Goal: Information Seeking & Learning: Learn about a topic

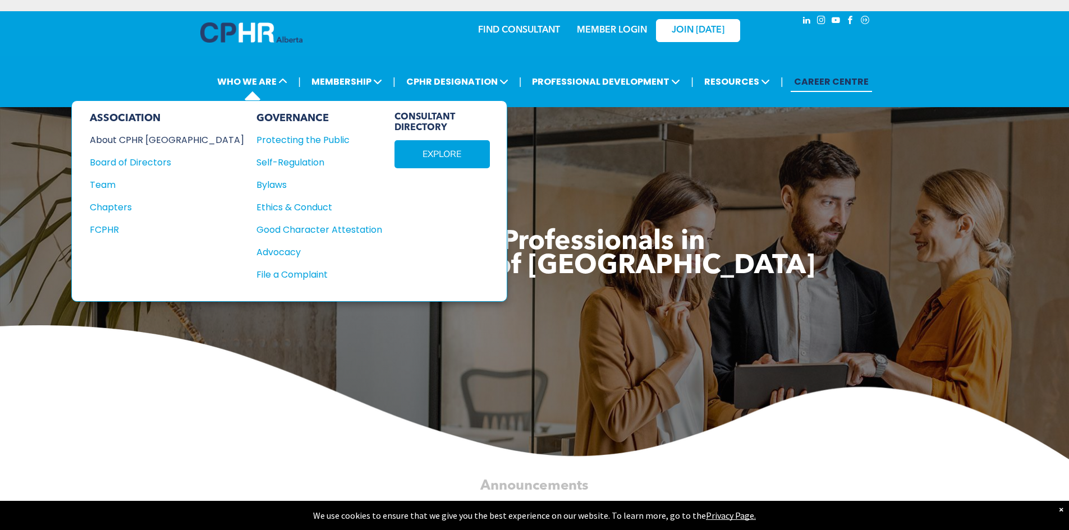
click at [146, 142] on div "About CPHR [GEOGRAPHIC_DATA]" at bounding box center [159, 140] width 139 height 14
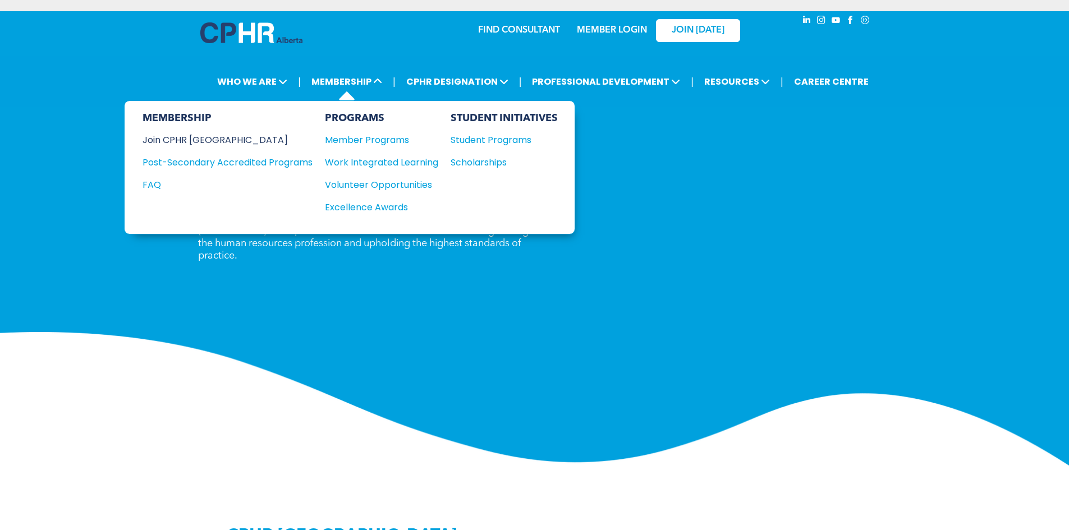
click at [218, 140] on div "Join CPHR [GEOGRAPHIC_DATA]" at bounding box center [219, 140] width 153 height 14
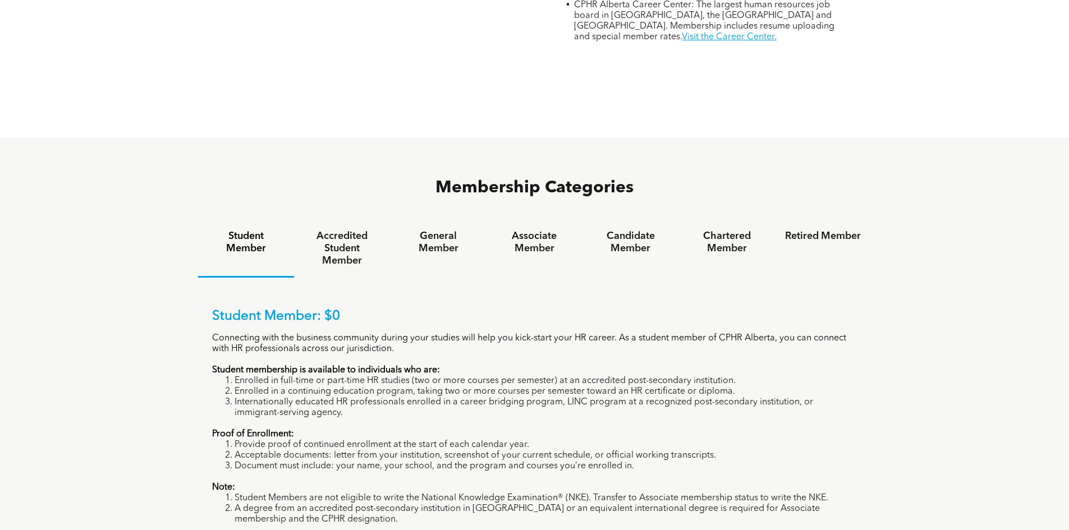
scroll to position [674, 0]
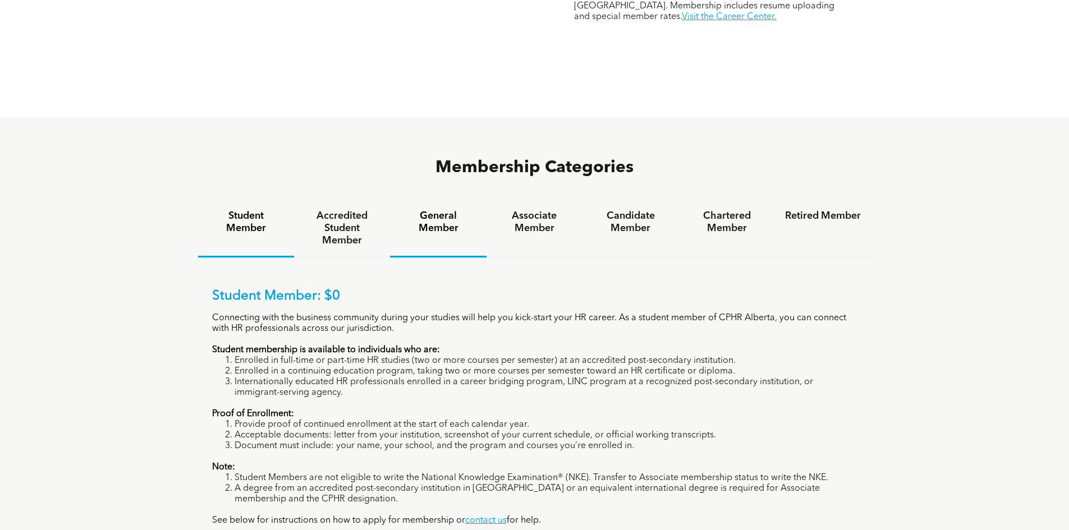
click at [440, 210] on h4 "General Member" at bounding box center [438, 222] width 76 height 25
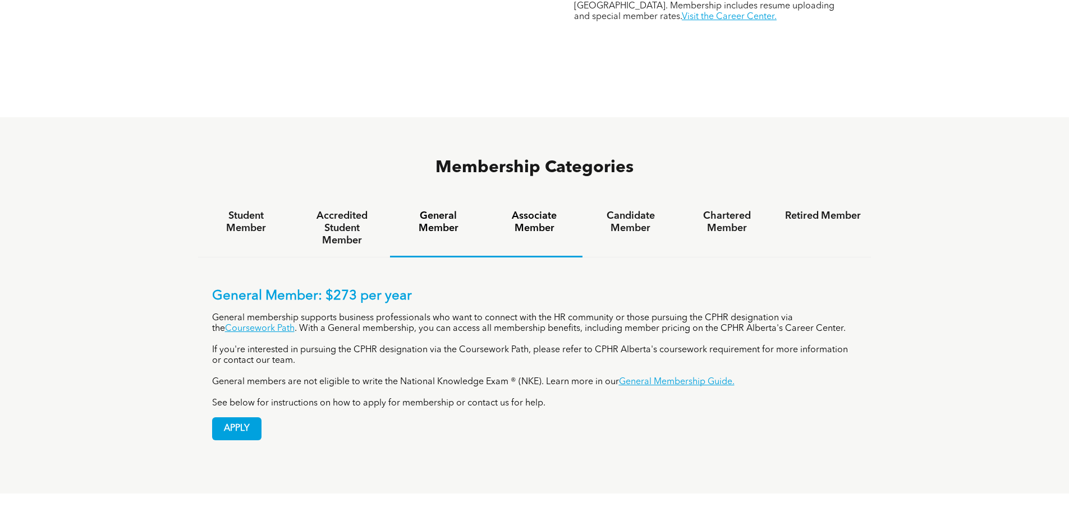
click at [534, 200] on div "Associate Member" at bounding box center [535, 229] width 96 height 58
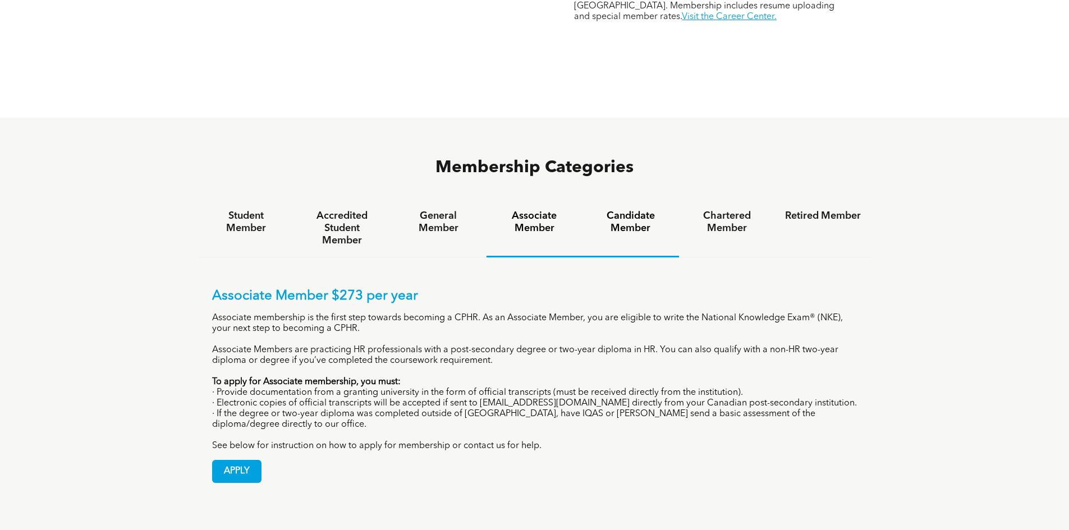
click at [627, 210] on h4 "Candidate Member" at bounding box center [631, 222] width 76 height 25
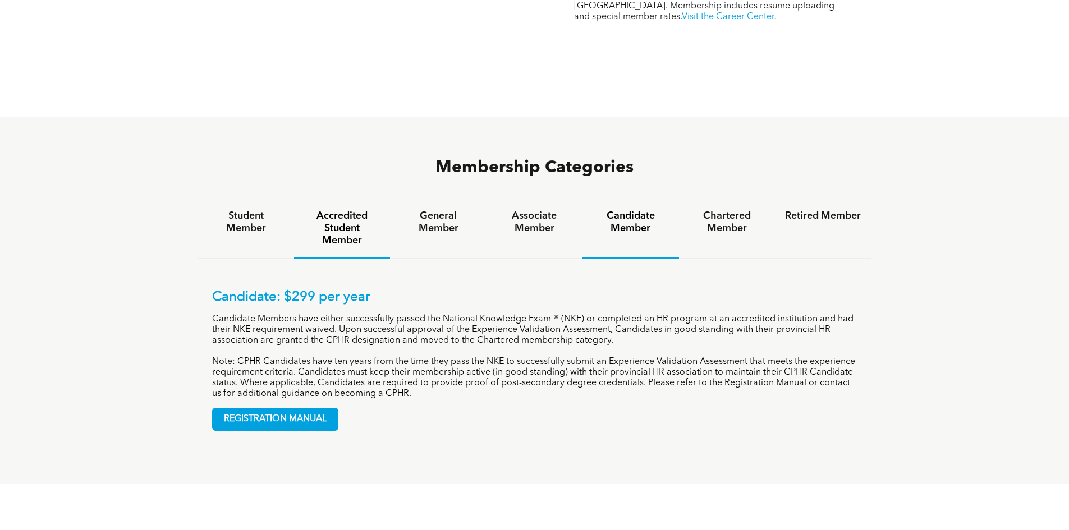
click at [354, 210] on h4 "Accredited Student Member" at bounding box center [342, 228] width 76 height 37
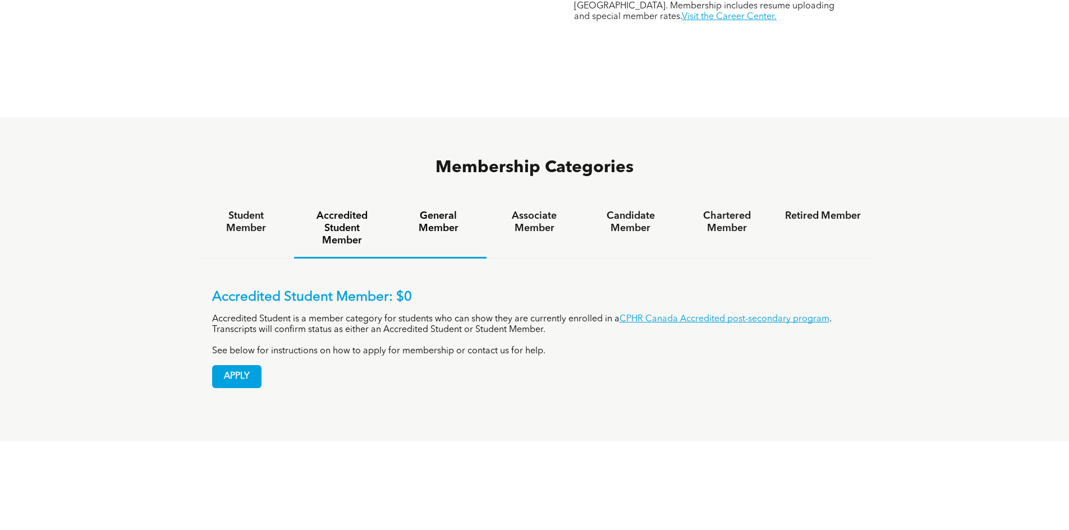
click at [428, 210] on h4 "General Member" at bounding box center [438, 222] width 76 height 25
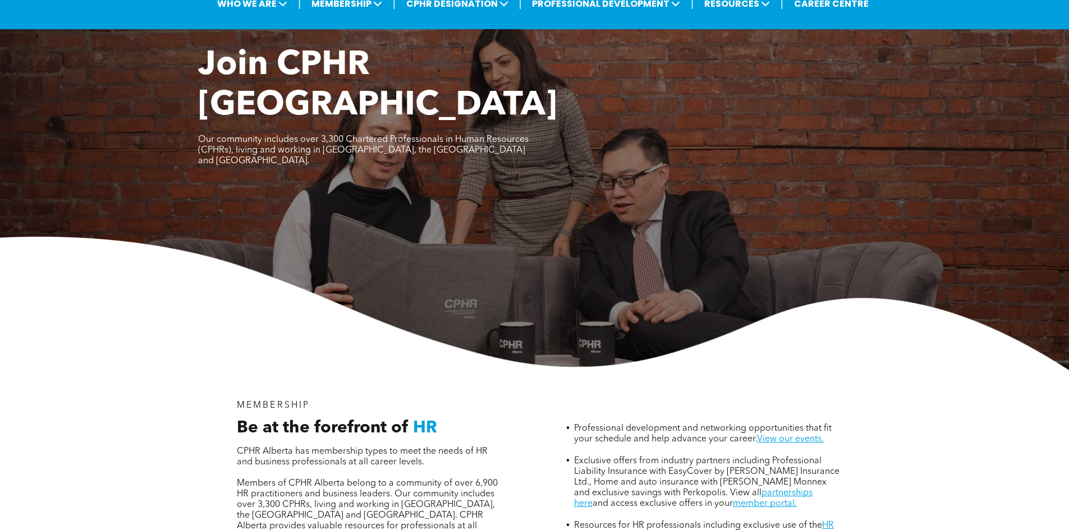
scroll to position [0, 0]
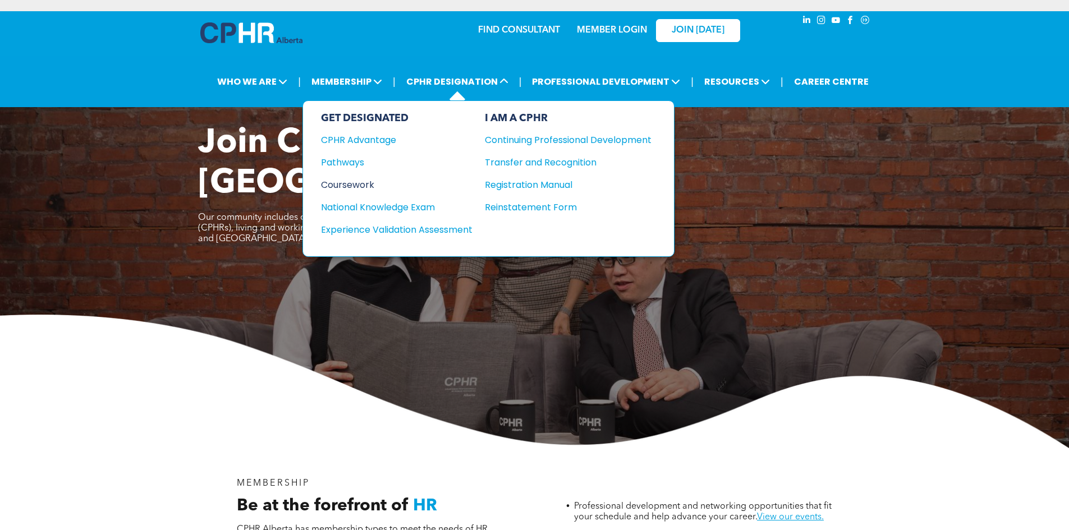
click at [349, 187] on div "Coursework" at bounding box center [389, 185] width 136 height 14
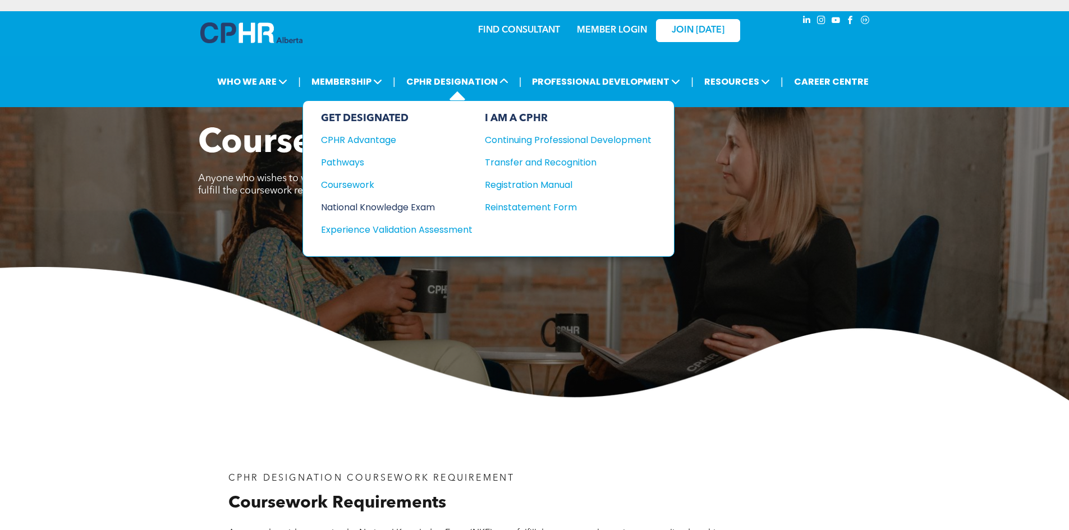
click at [416, 210] on div "National Knowledge Exam" at bounding box center [389, 207] width 136 height 14
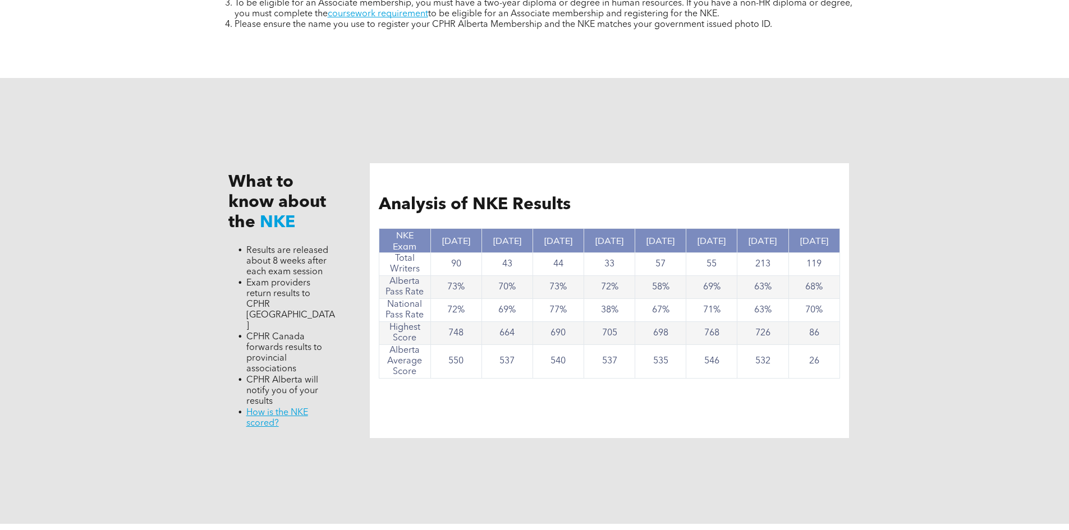
scroll to position [1235, 0]
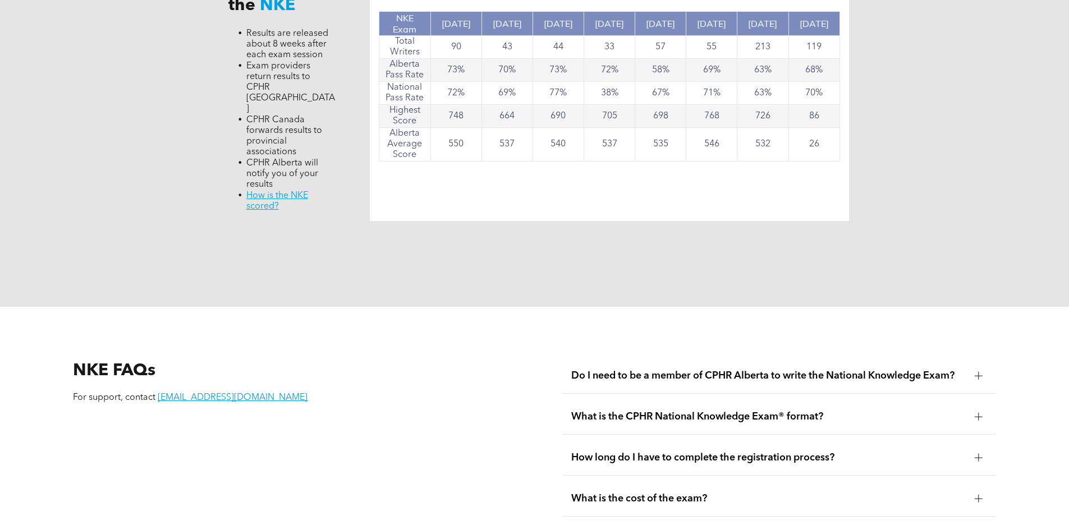
click at [712, 370] on span "Do I need to be a member of CPHR Alberta to write the National Knowledge Exam?" at bounding box center [768, 376] width 395 height 12
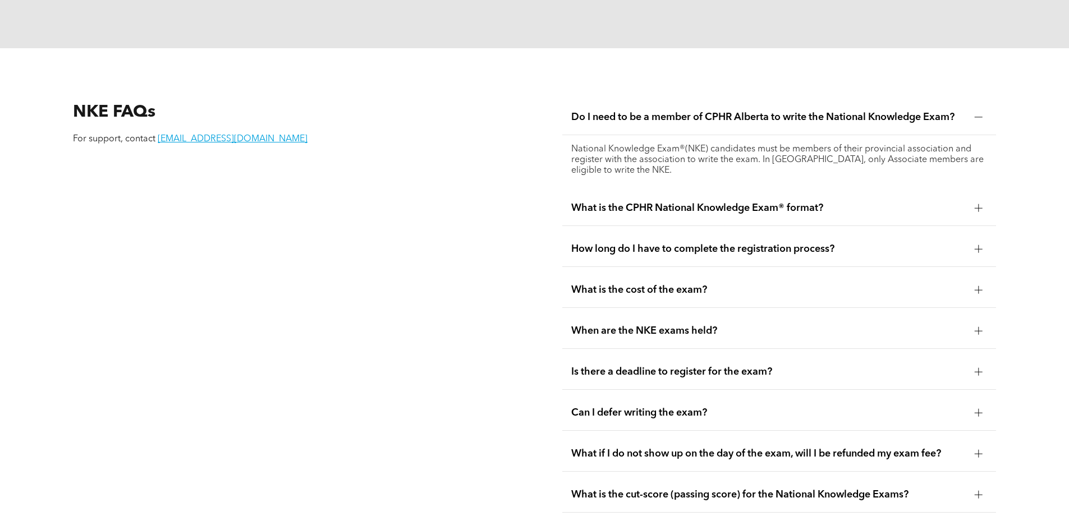
scroll to position [1516, 0]
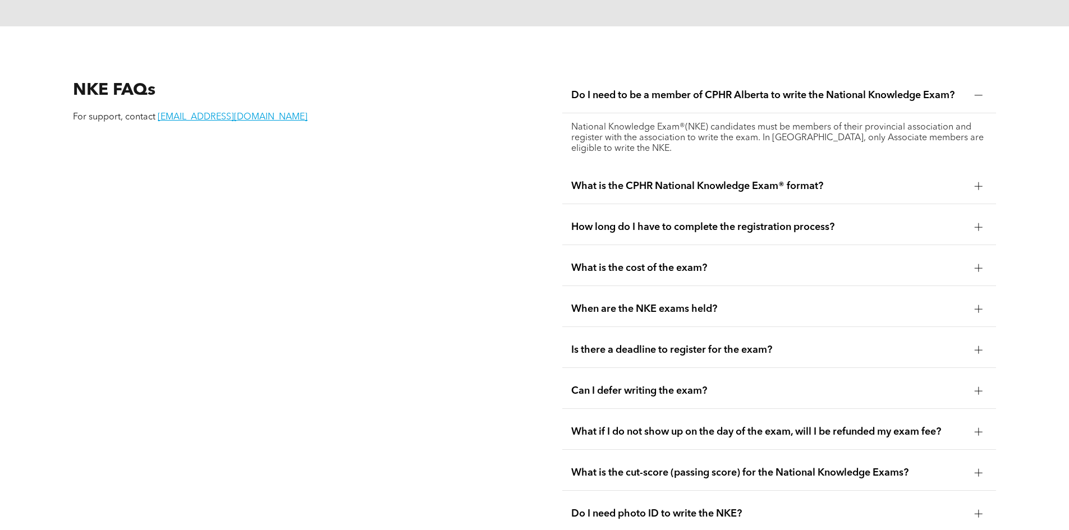
click at [738, 467] on span "What is the cut-score (passing score) for the National Knowledge Exams?" at bounding box center [768, 473] width 395 height 12
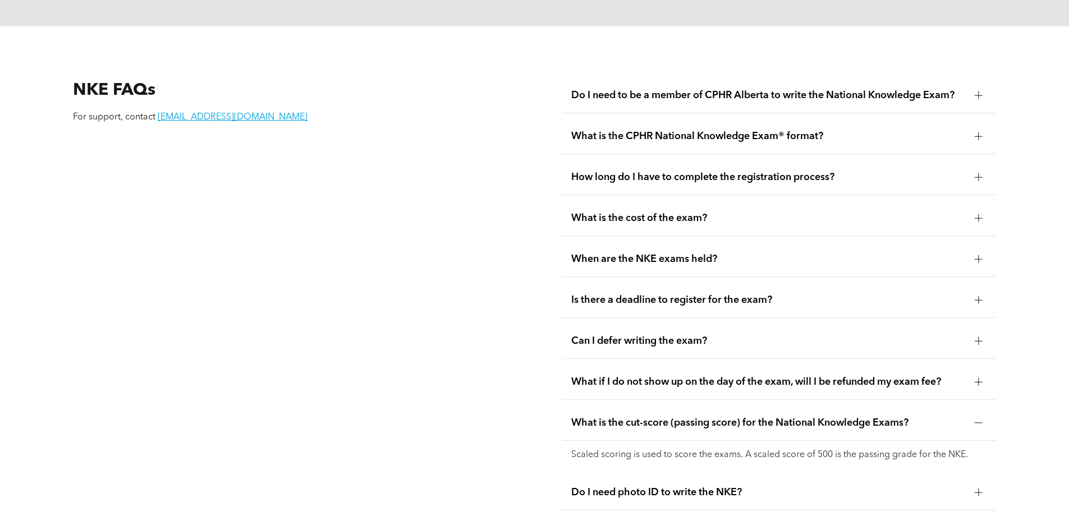
click at [739, 487] on span "Do I need photo ID to write the NKE?" at bounding box center [768, 493] width 395 height 12
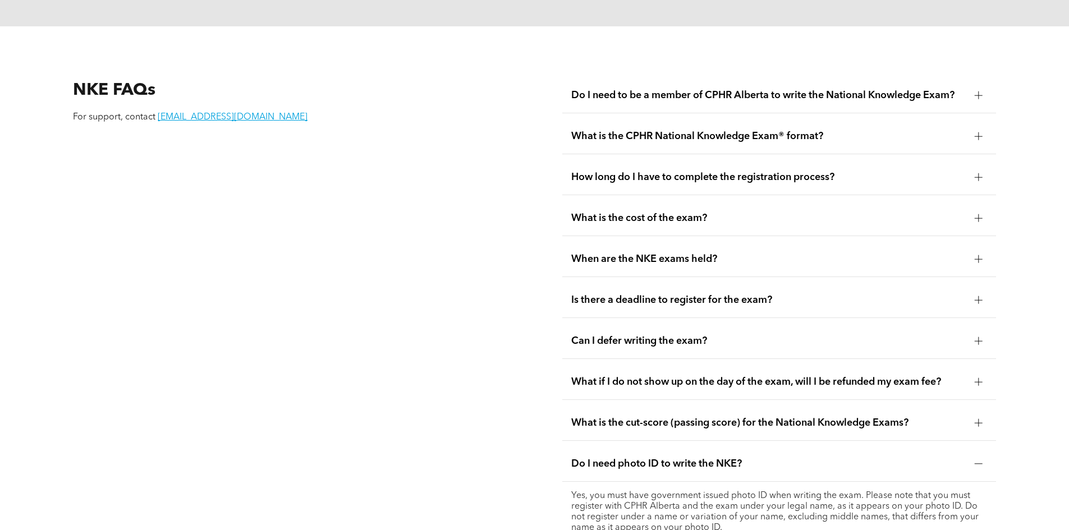
click at [638, 335] on span "Can I defer writing the exam?" at bounding box center [768, 341] width 395 height 12
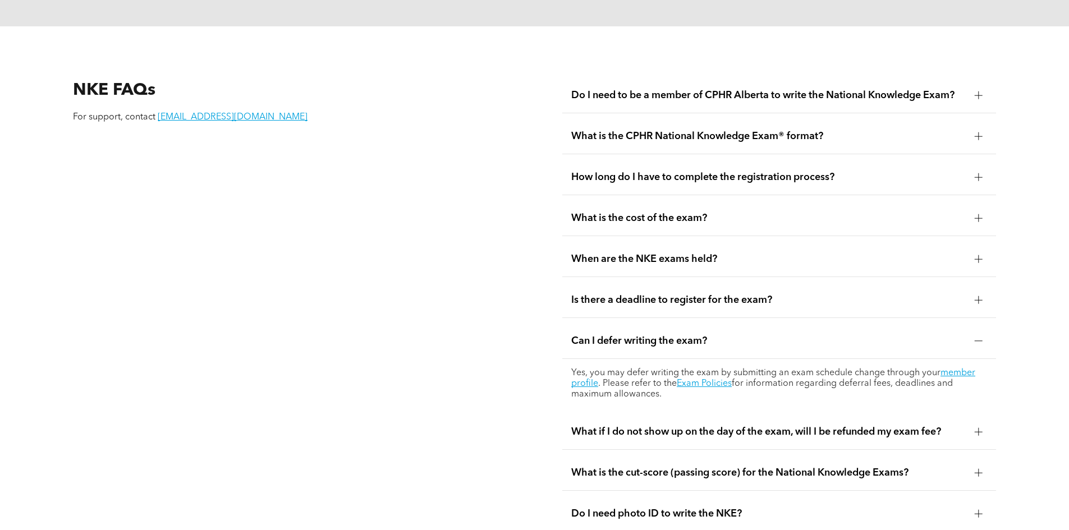
scroll to position [1459, 0]
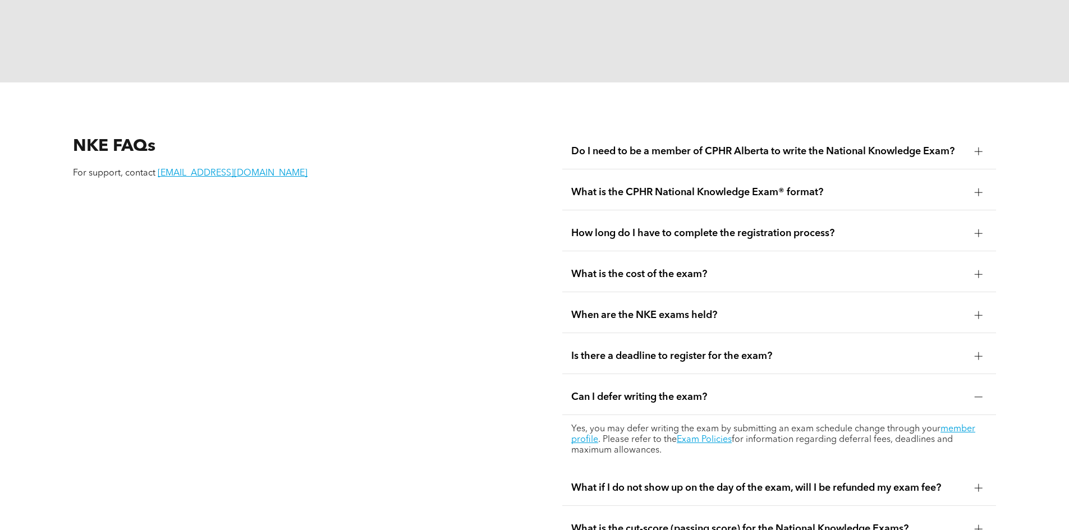
click at [597, 350] on span "Is there a deadline to register for the exam?" at bounding box center [768, 356] width 395 height 12
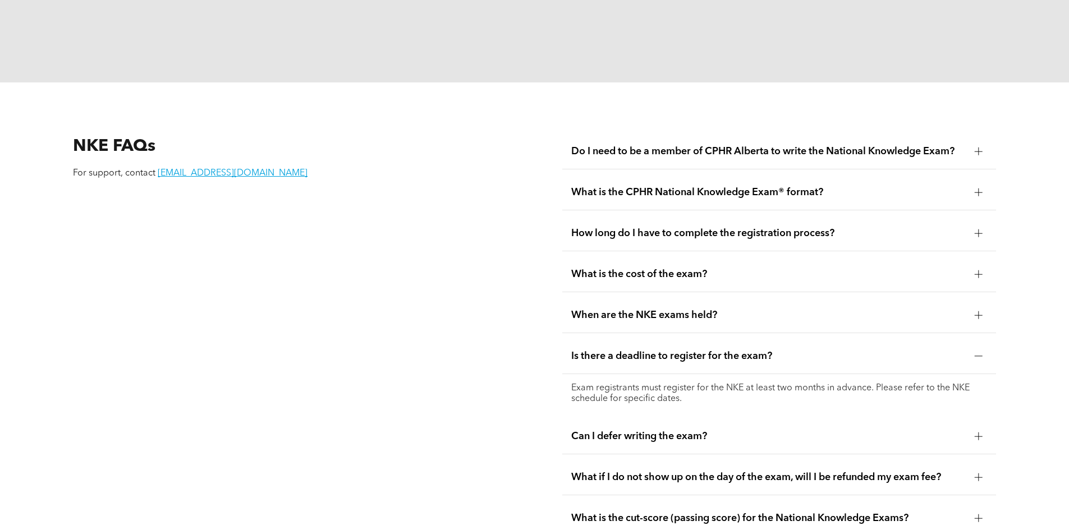
click at [589, 257] on div "What is the cost of the exam?" at bounding box center [779, 274] width 434 height 35
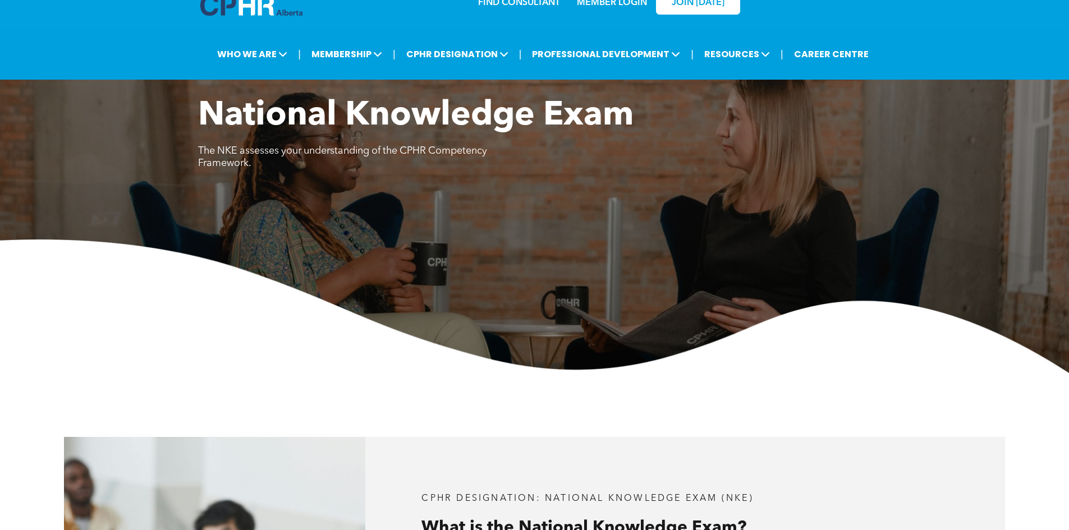
scroll to position [0, 0]
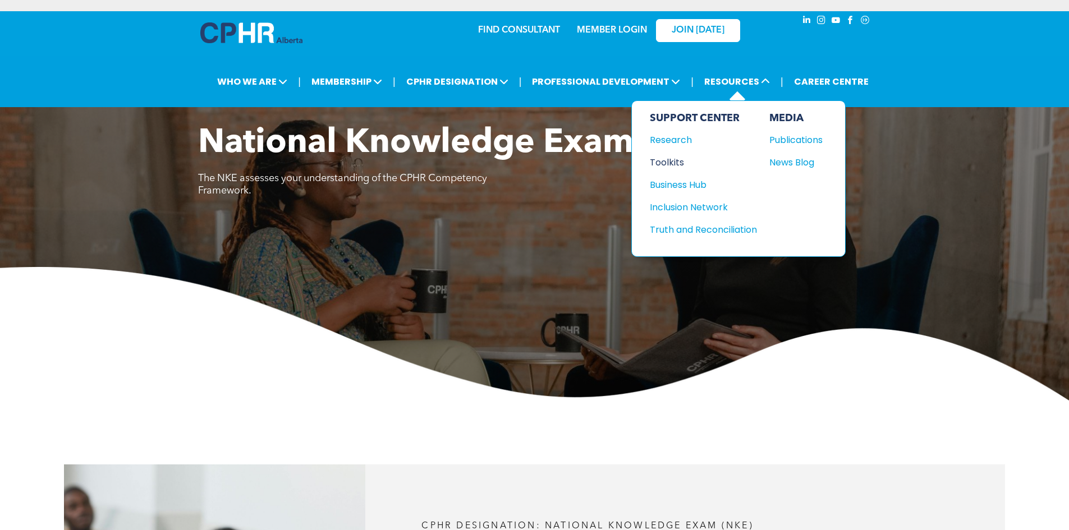
click at [671, 161] on div "Toolkits" at bounding box center [698, 162] width 97 height 14
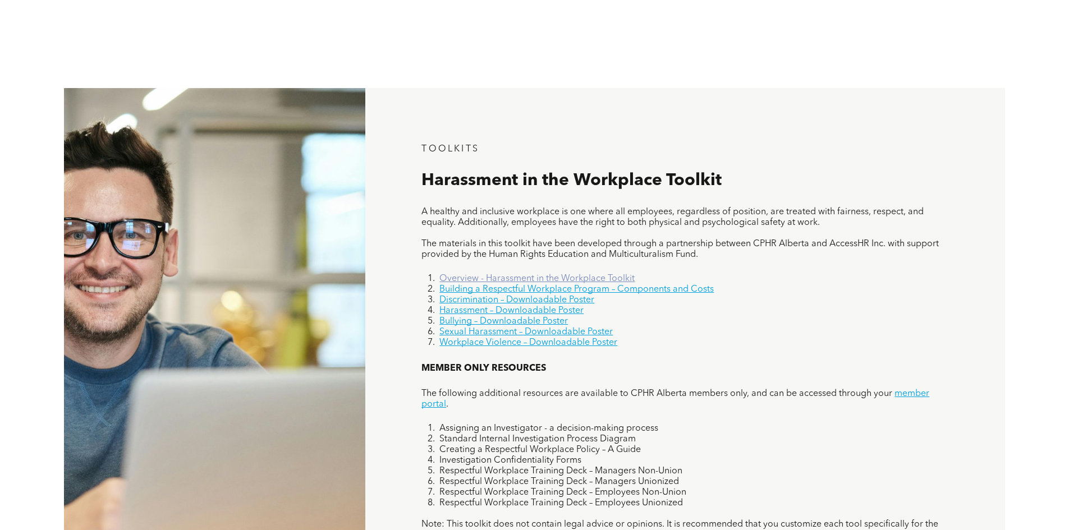
scroll to position [674, 0]
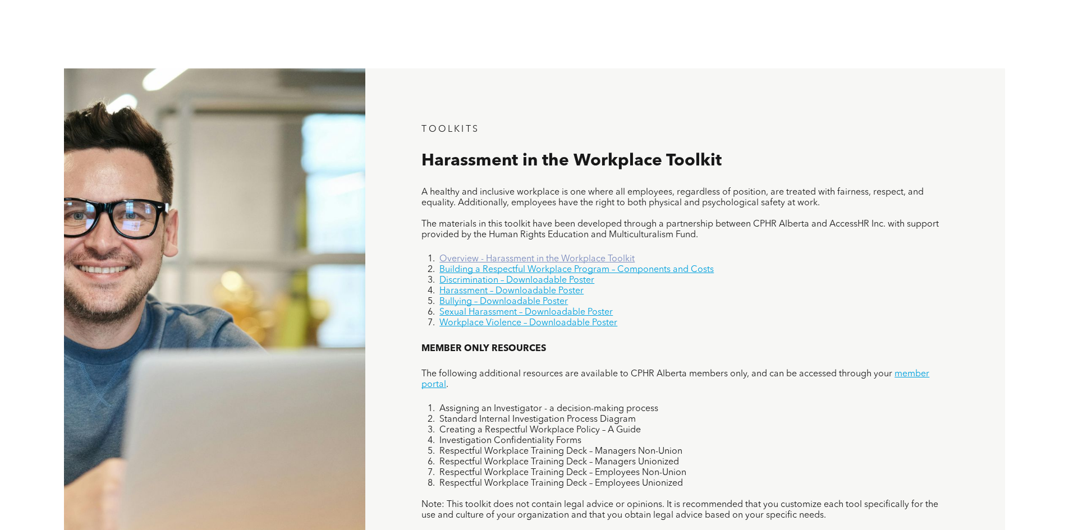
click at [484, 259] on link "Overview - Harassment in the Workplace Toolkit" at bounding box center [536, 259] width 195 height 9
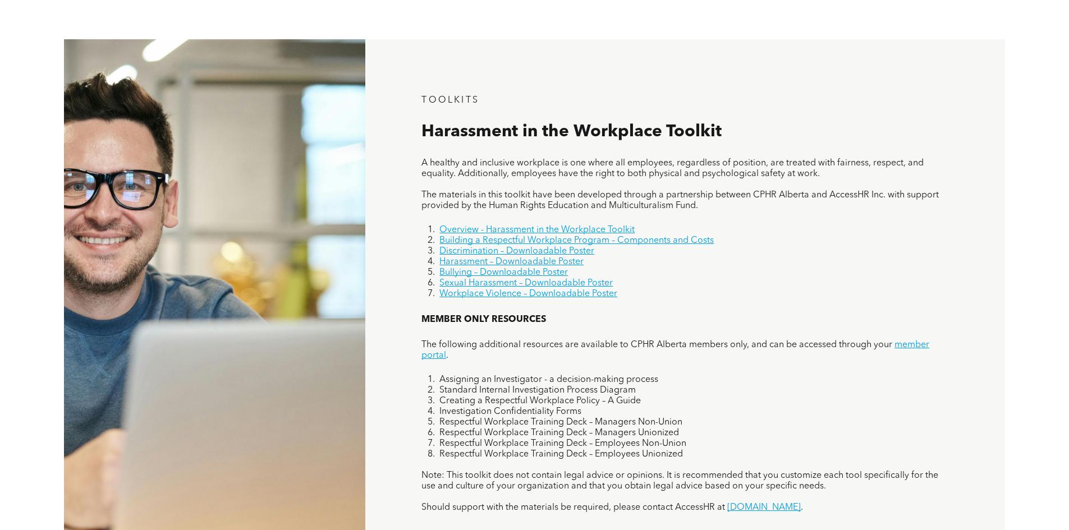
scroll to position [697, 0]
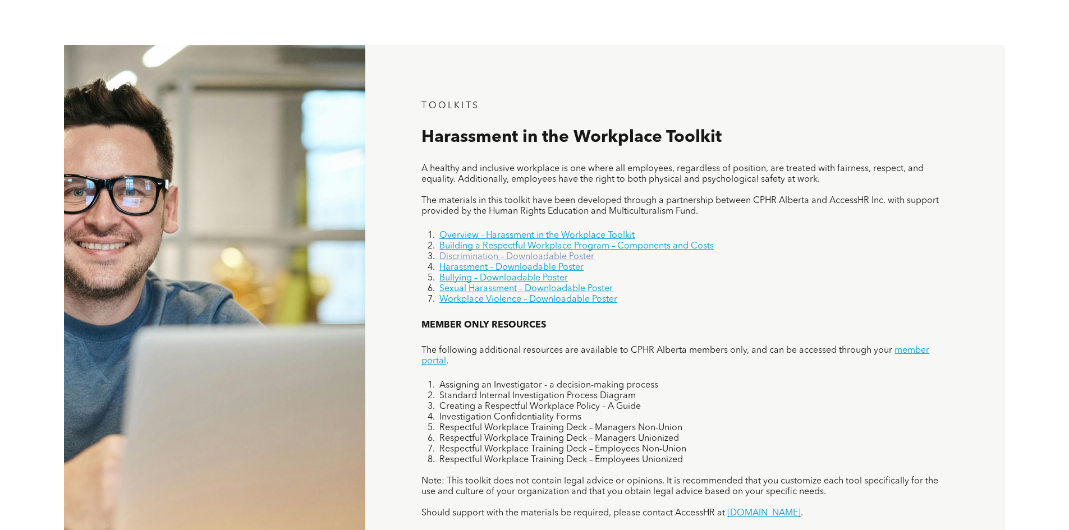
click at [512, 259] on link "Discrimination – Downloadable Poster" at bounding box center [516, 257] width 155 height 9
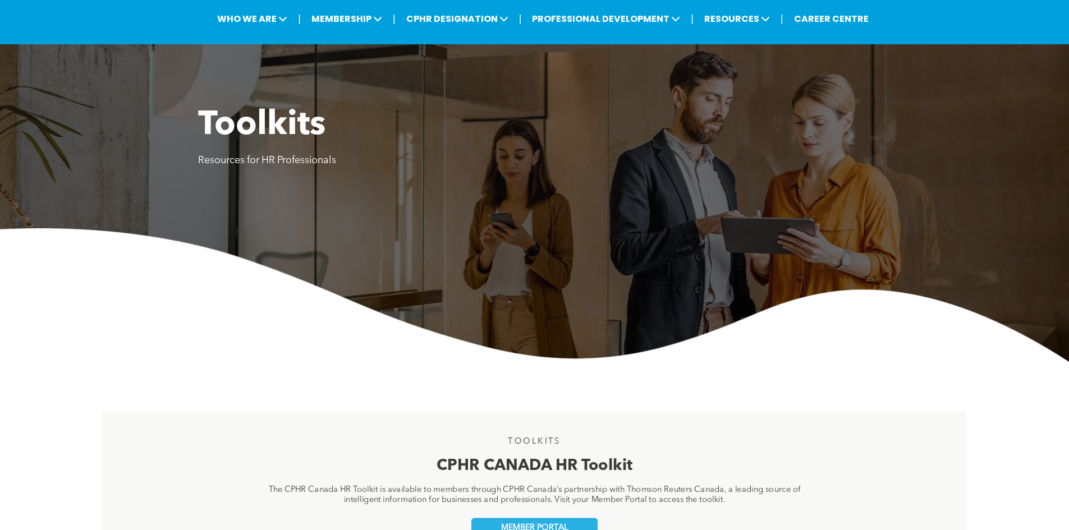
scroll to position [0, 0]
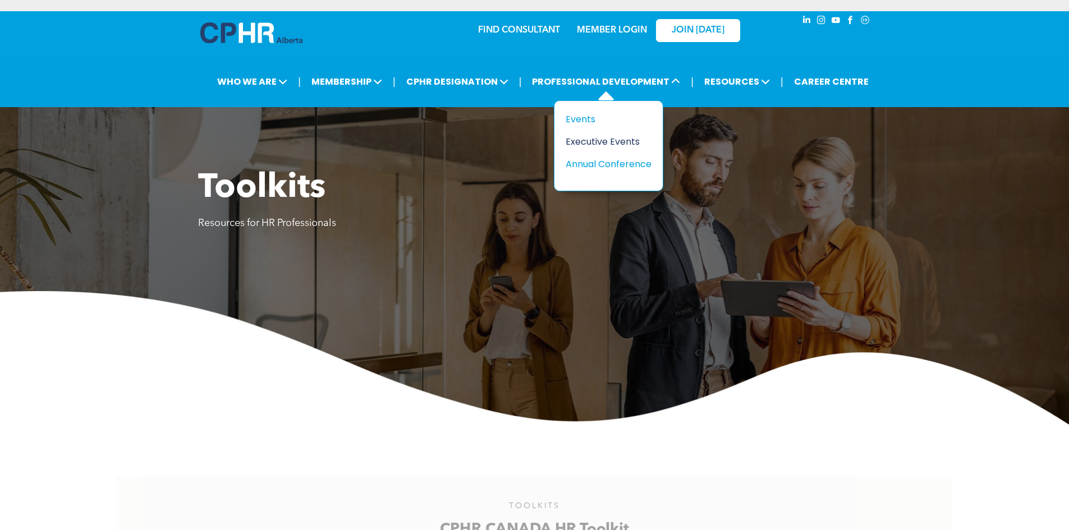
click at [605, 138] on div "Executive Events" at bounding box center [604, 142] width 77 height 14
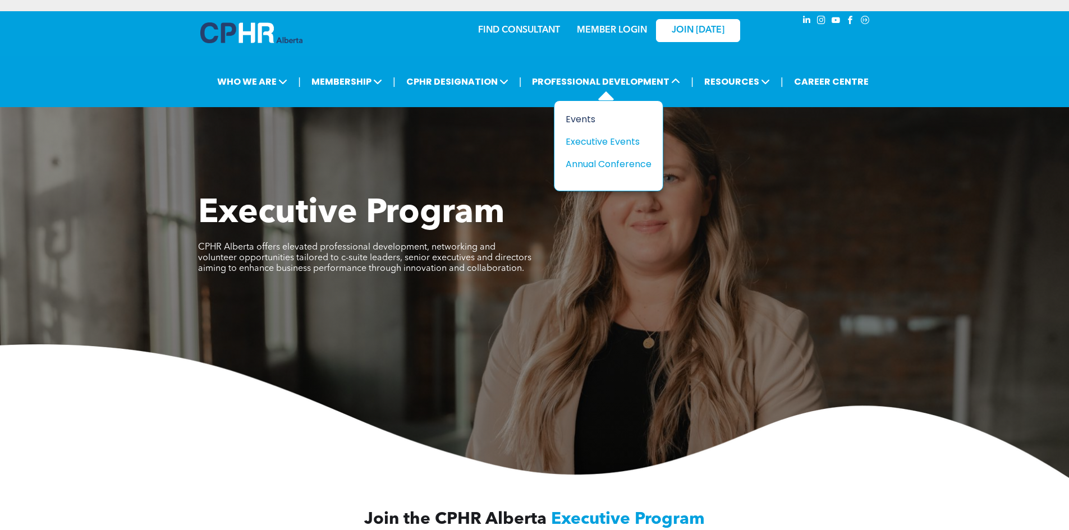
click at [590, 117] on div "Events" at bounding box center [604, 119] width 77 height 14
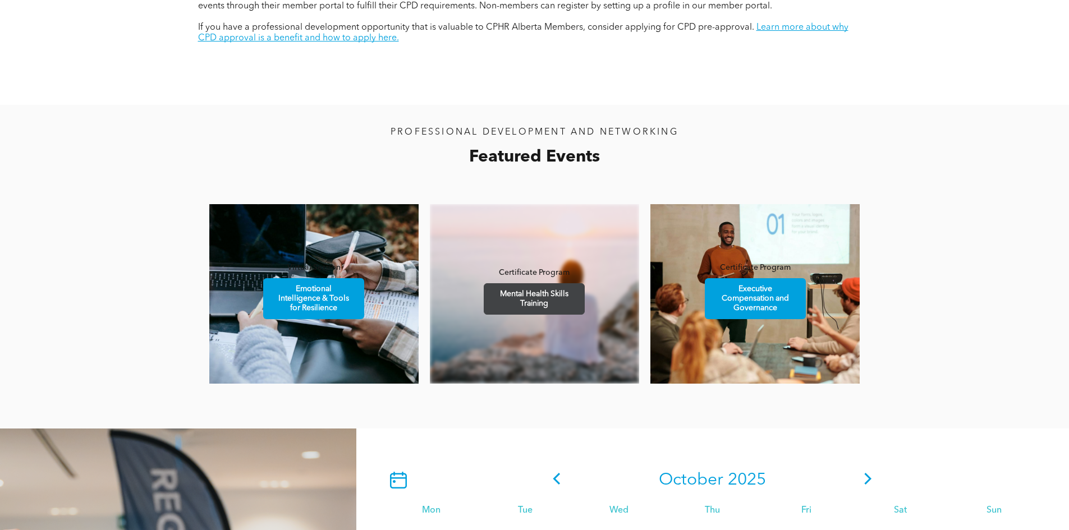
scroll to position [617, 0]
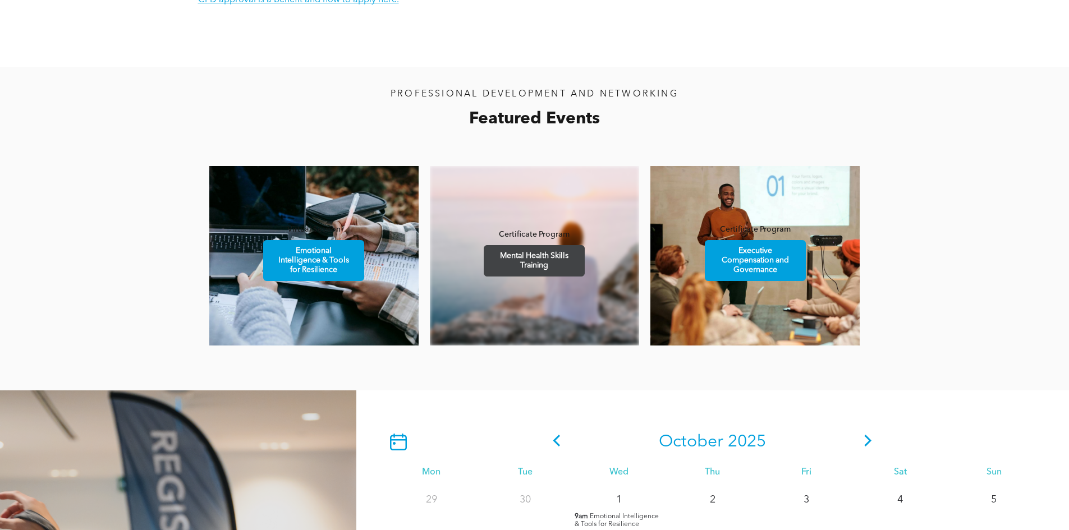
click at [521, 268] on span "Mental Health Skills Training" at bounding box center [535, 261] width 98 height 30
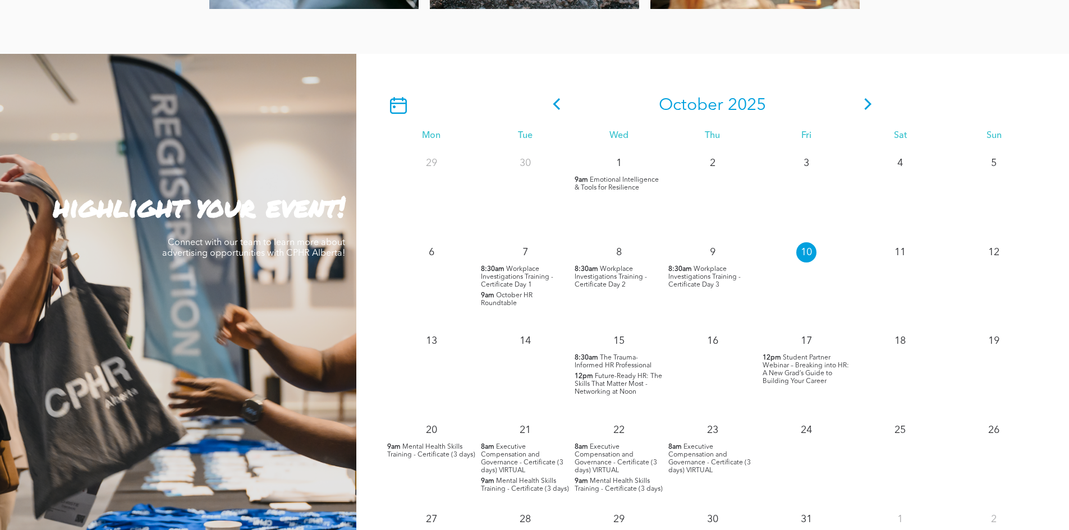
scroll to position [1066, 0]
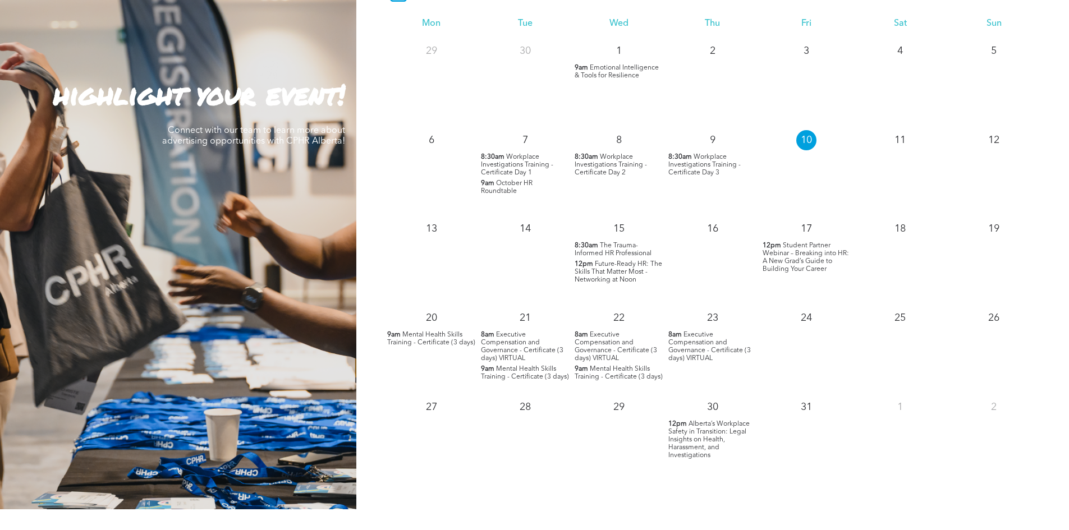
click at [503, 187] on span "October HR Roundtable" at bounding box center [507, 187] width 52 height 15
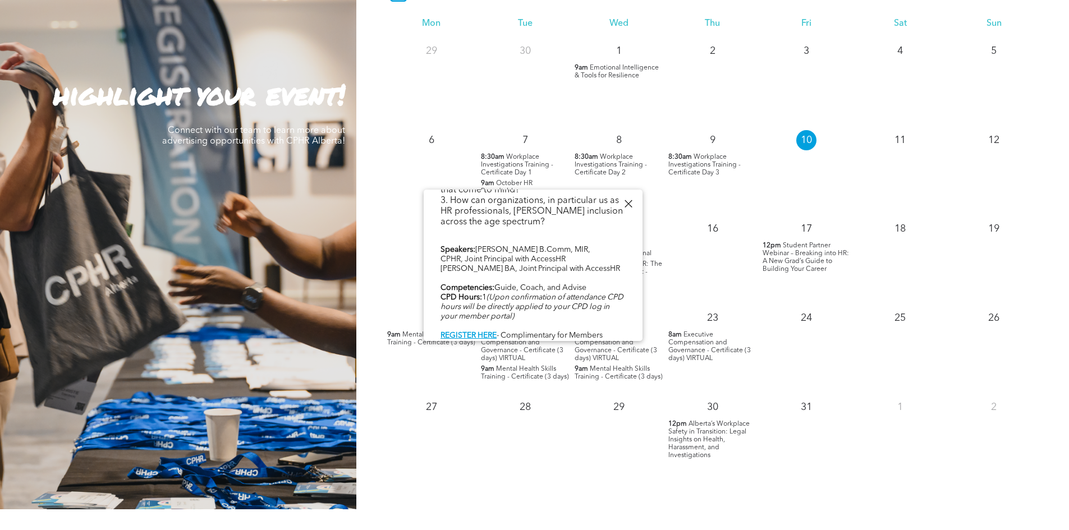
scroll to position [349, 0]
click at [484, 453] on div "28" at bounding box center [525, 437] width 94 height 89
click at [704, 450] on span "Alberta’s Workplace Safety in Transition: Legal Insights on Health, Harassment,…" at bounding box center [709, 440] width 81 height 38
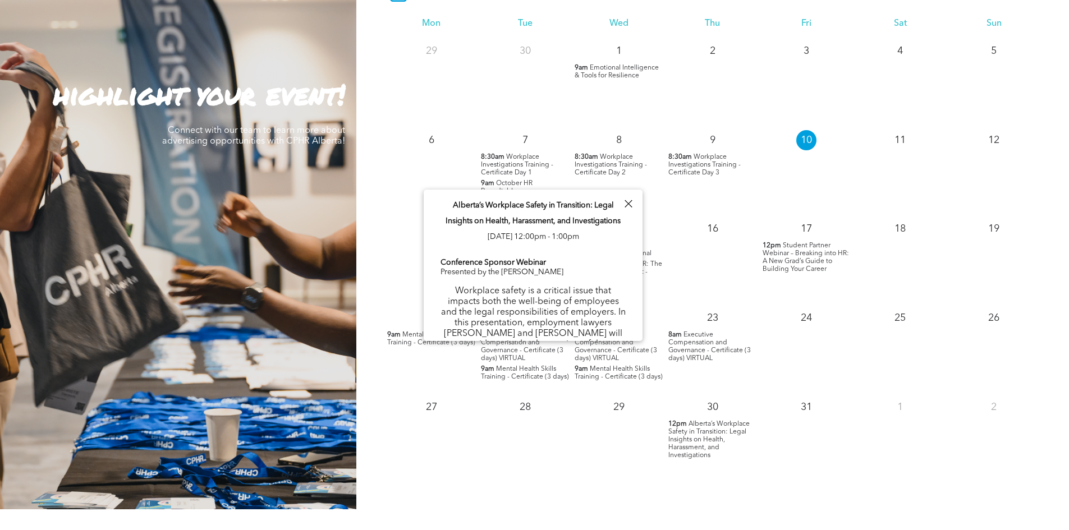
click at [625, 204] on div at bounding box center [628, 203] width 15 height 15
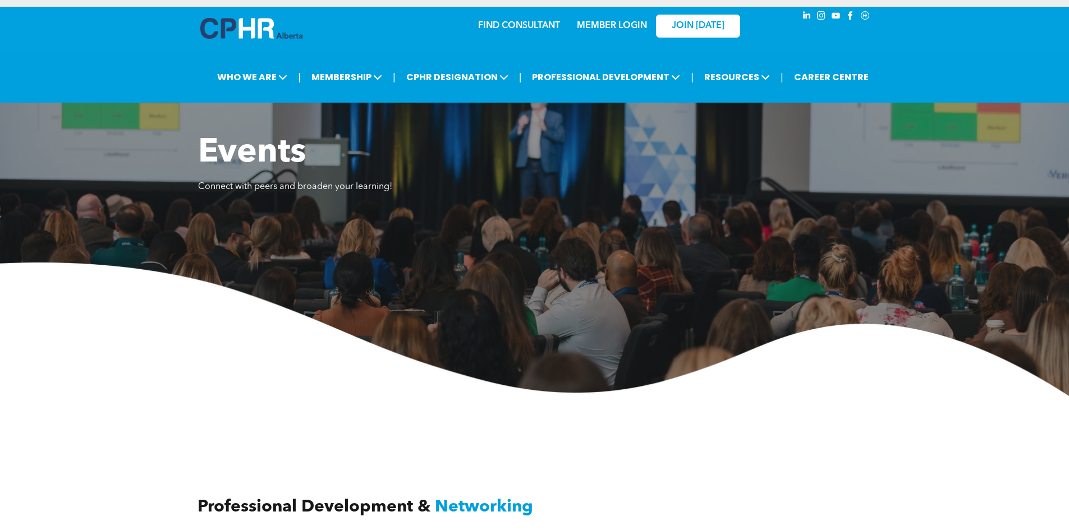
scroll to position [0, 0]
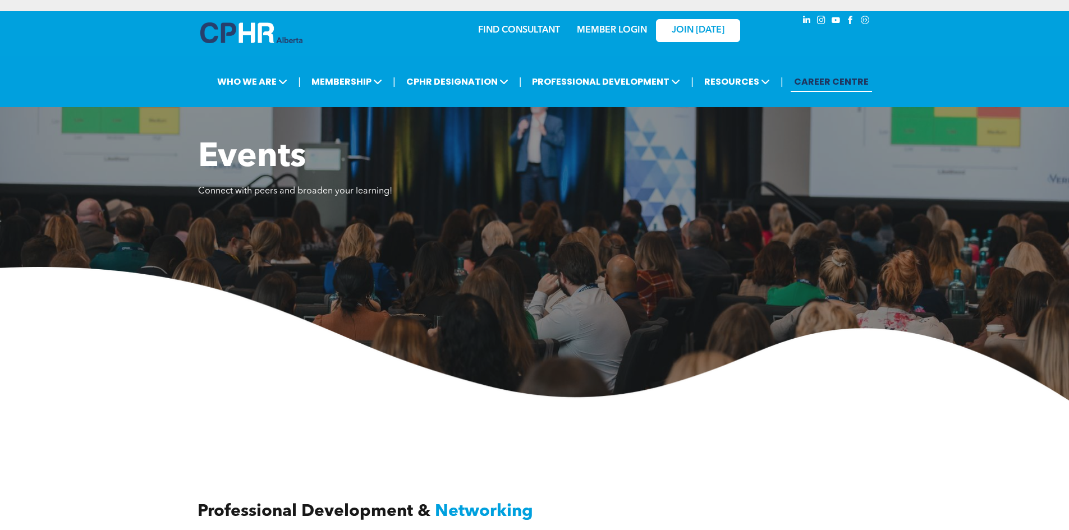
click at [843, 77] on link "CAREER CENTRE" at bounding box center [831, 81] width 81 height 21
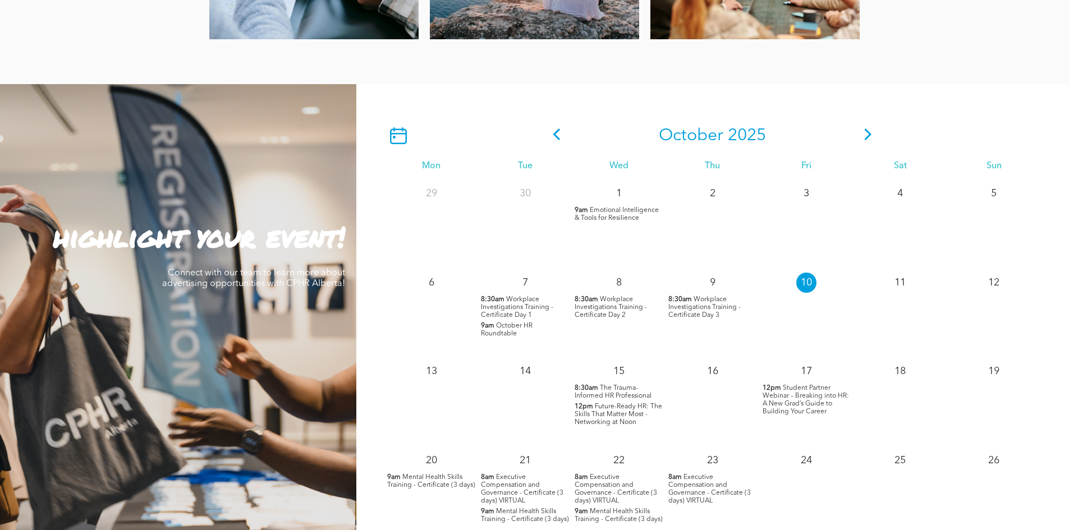
scroll to position [898, 0]
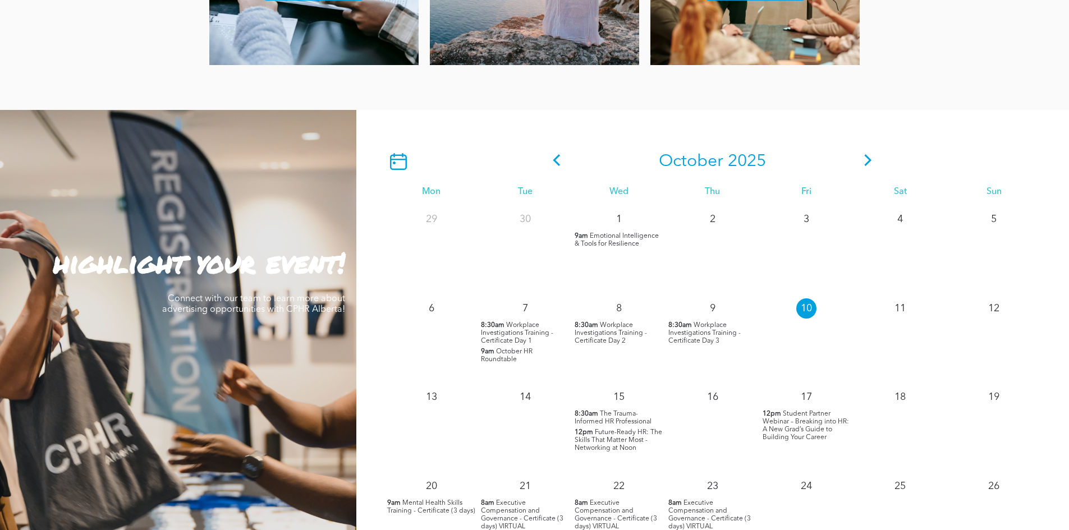
click at [867, 168] on span at bounding box center [868, 162] width 17 height 20
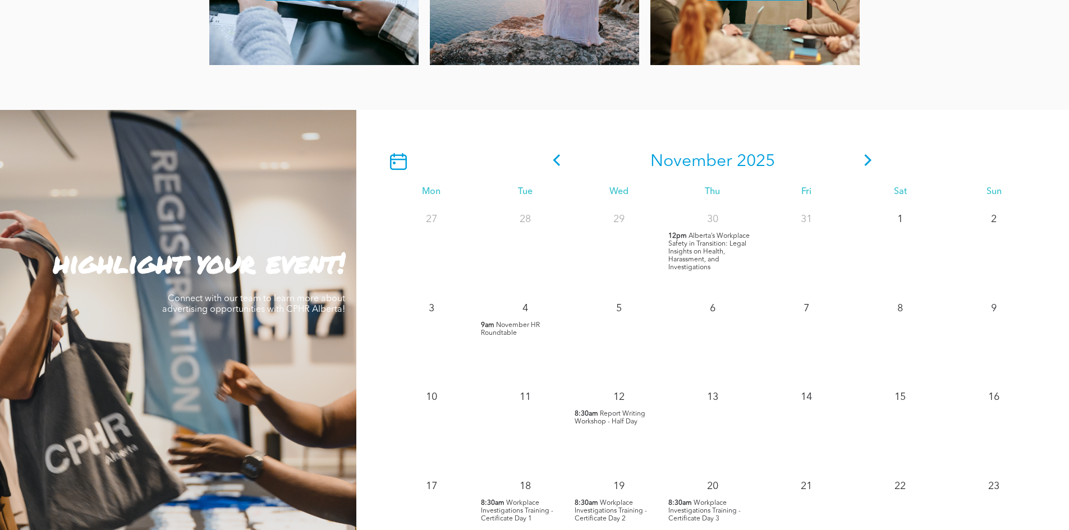
click at [869, 165] on icon at bounding box center [868, 160] width 17 height 12
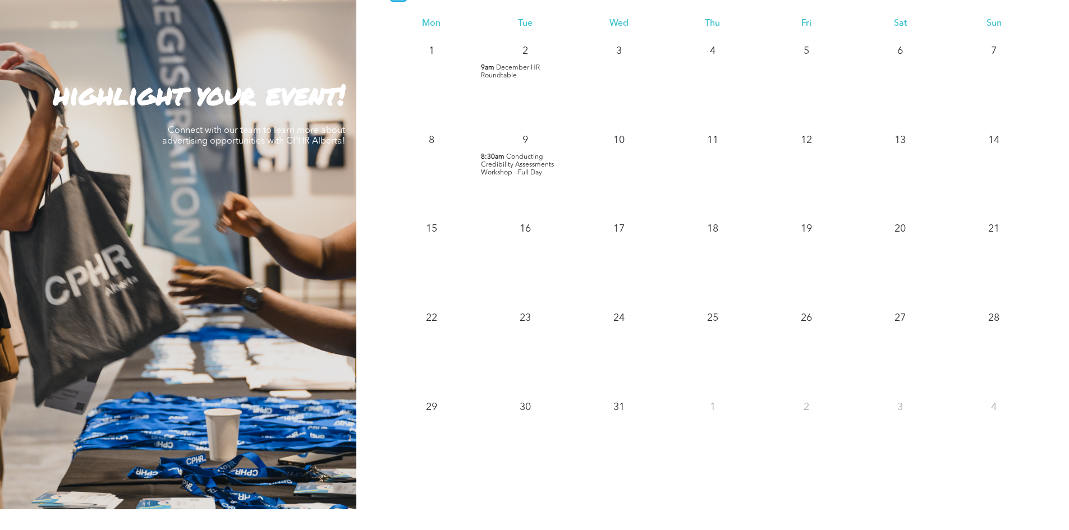
scroll to position [954, 0]
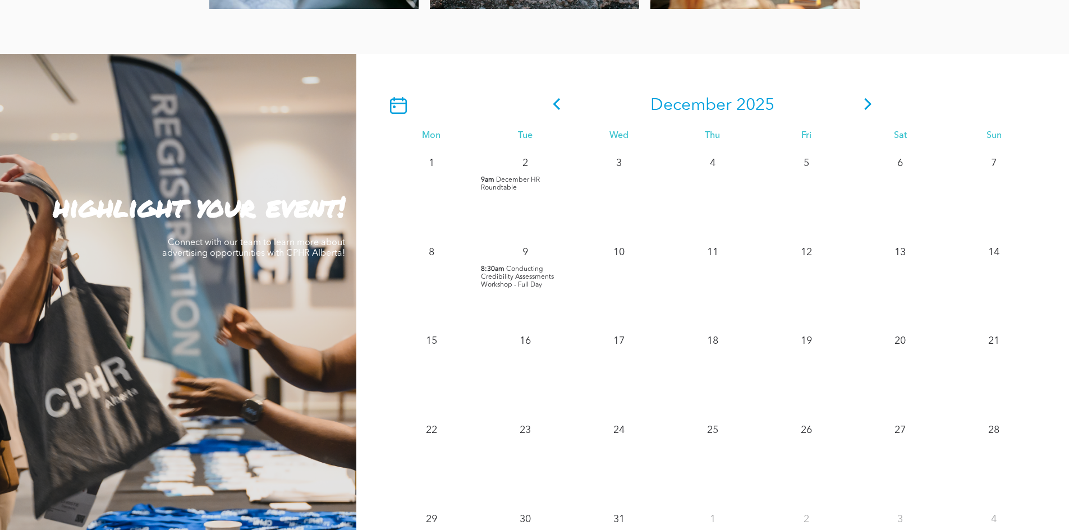
click at [871, 100] on icon at bounding box center [868, 104] width 17 height 12
click at [561, 110] on icon at bounding box center [556, 104] width 17 height 12
drag, startPoint x: 514, startPoint y: 190, endPoint x: 482, endPoint y: 209, distance: 37.3
click at [482, 208] on div "2 9am December HR Roundtable" at bounding box center [525, 193] width 94 height 89
click at [527, 280] on span "Conducting Credibility Assessments Workshop - Full Day" at bounding box center [517, 277] width 73 height 22
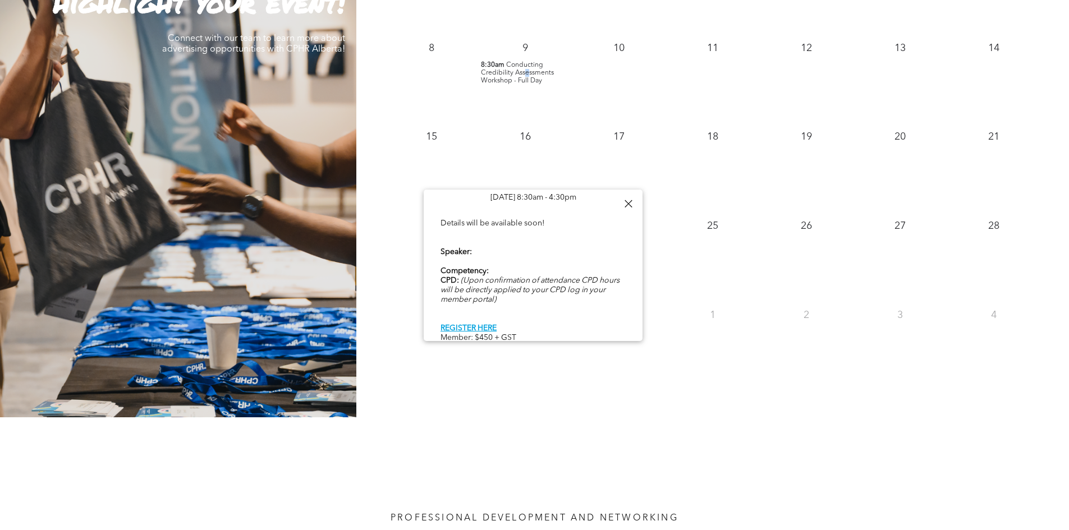
scroll to position [1179, 0]
